Goal: Information Seeking & Learning: Learn about a topic

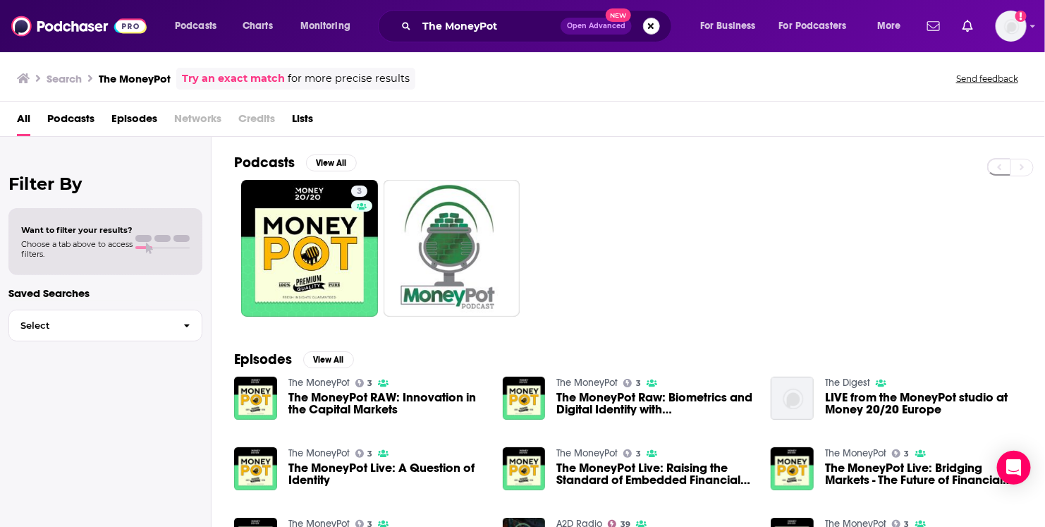
click at [653, 22] on button "Search podcasts, credits, & more..." at bounding box center [651, 26] width 17 height 17
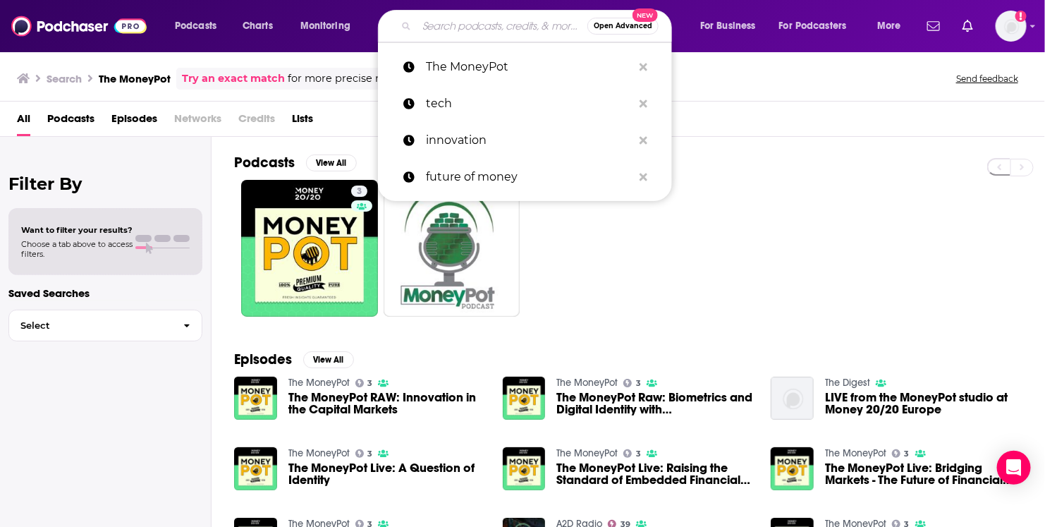
click at [515, 20] on input "Search podcasts, credits, & more..." at bounding box center [502, 26] width 171 height 23
paste input "d Future of Supply Chain"
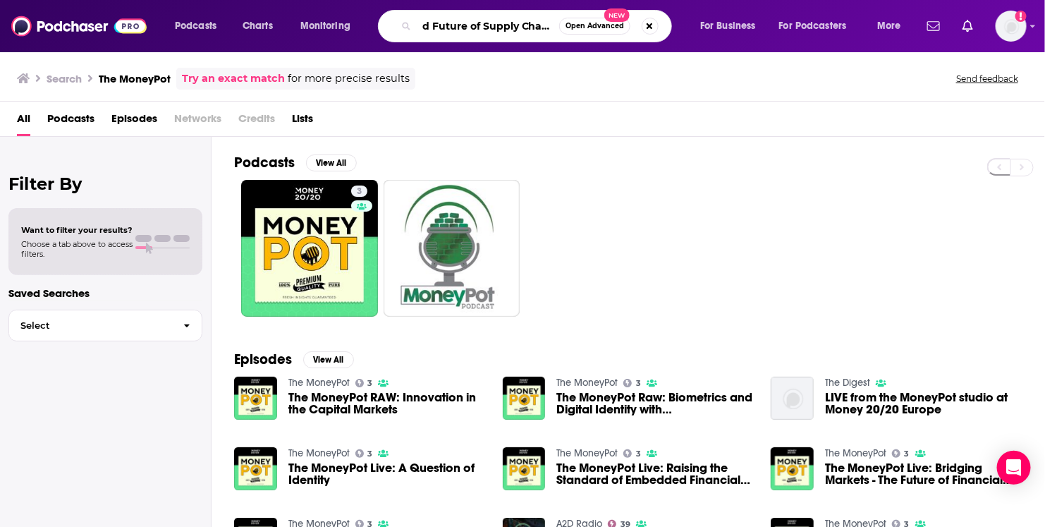
type input "d Future of Supply Chain"
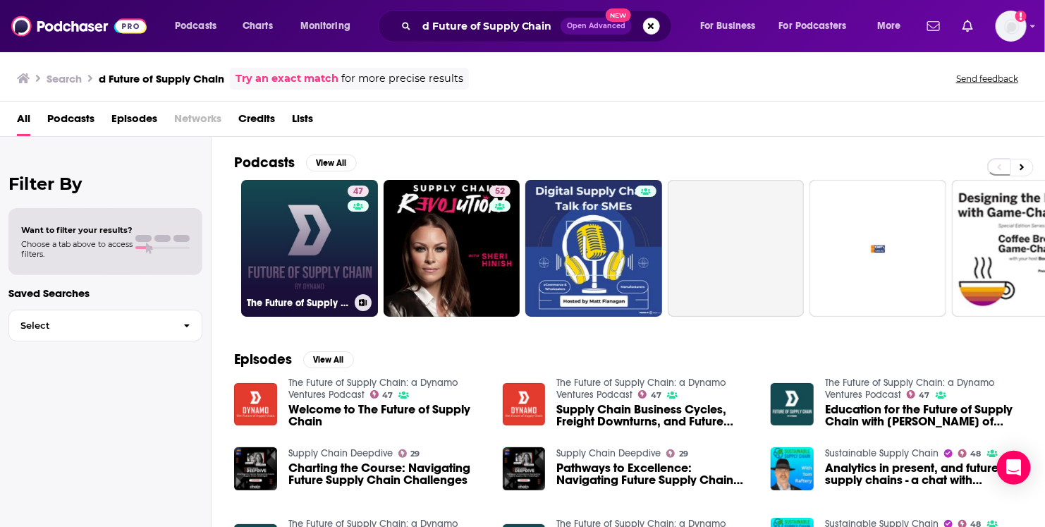
click at [312, 238] on link "47 The Future of Supply Chain: a Dynamo Ventures Podcast" at bounding box center [309, 248] width 137 height 137
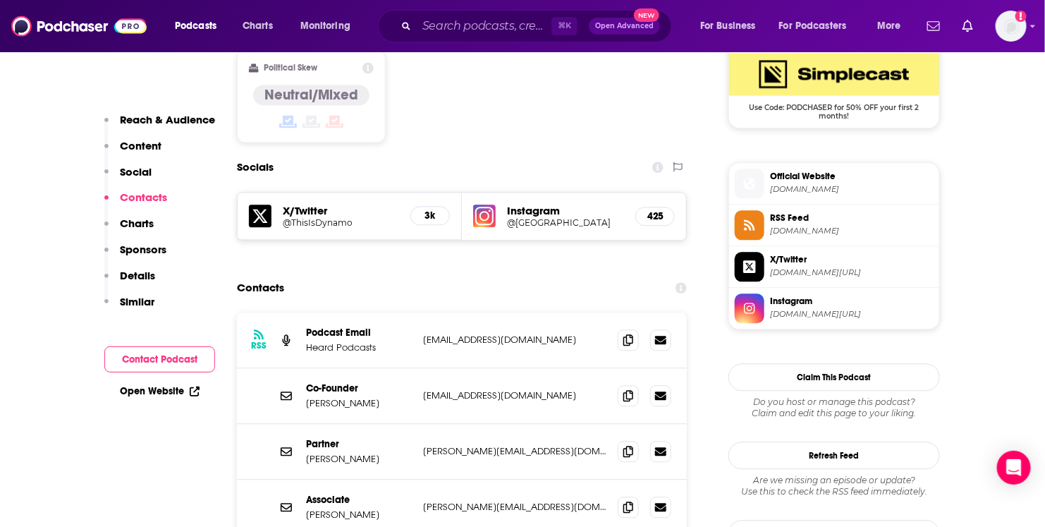
scroll to position [1203, 0]
